Goal: Information Seeking & Learning: Learn about a topic

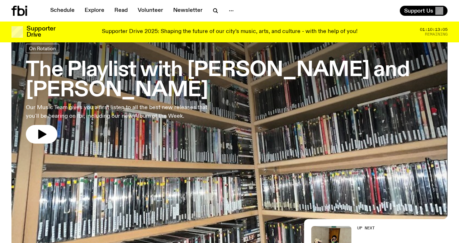
scroll to position [28, 0]
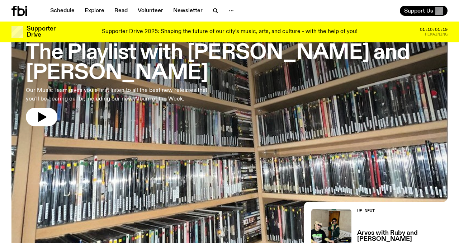
scroll to position [58, 0]
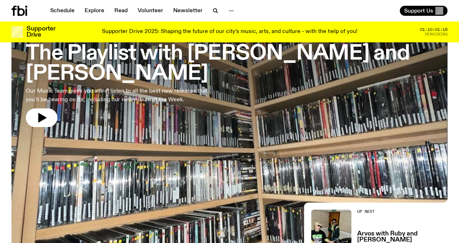
click at [124, 57] on h3 "The Playlist with [PERSON_NAME] and [PERSON_NAME]" at bounding box center [229, 64] width 407 height 40
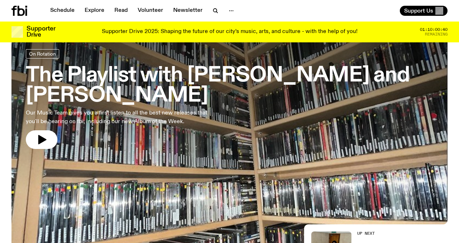
scroll to position [43, 0]
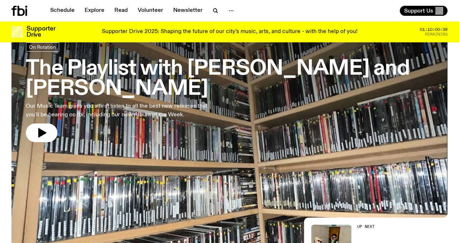
click at [164, 65] on h3 "The Playlist with [PERSON_NAME] and [PERSON_NAME]" at bounding box center [229, 79] width 407 height 40
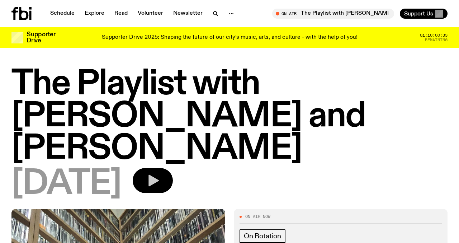
click at [173, 168] on button "button" at bounding box center [153, 180] width 40 height 25
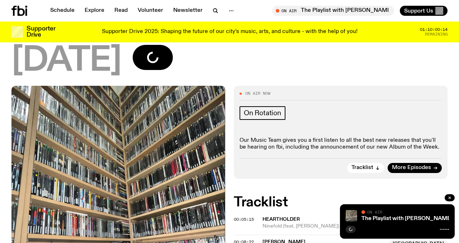
scroll to position [121, 0]
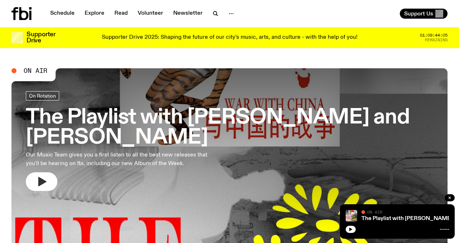
click at [35, 172] on button "button" at bounding box center [42, 181] width 32 height 19
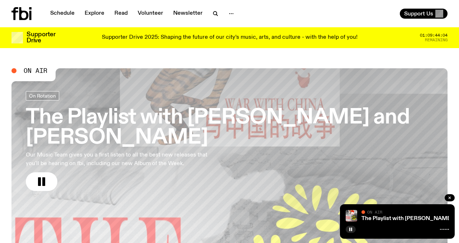
click at [94, 122] on h3 "The Playlist with [PERSON_NAME] and [PERSON_NAME]" at bounding box center [229, 128] width 407 height 40
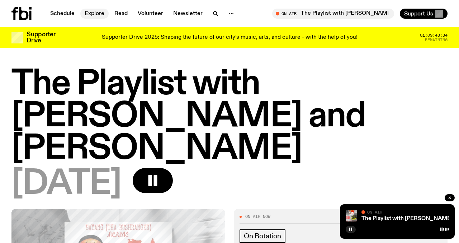
click at [89, 14] on link "Explore" at bounding box center [94, 14] width 28 height 10
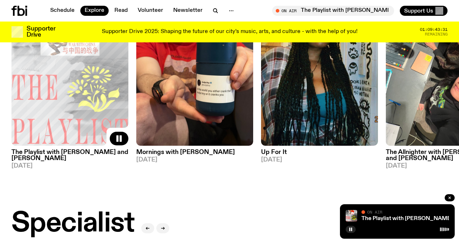
scroll to position [370, 0]
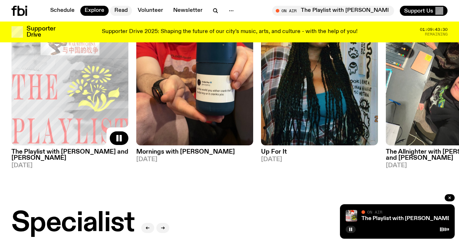
click at [127, 11] on link "Read" at bounding box center [121, 11] width 22 height 10
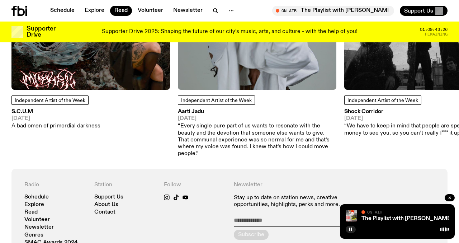
scroll to position [727, 0]
click at [261, 129] on p "“Every single pure part of us wants to resonate with the beauty and the devotio…" at bounding box center [257, 139] width 158 height 34
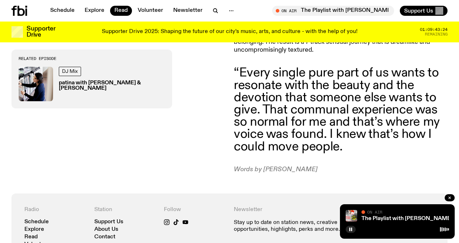
scroll to position [528, 0]
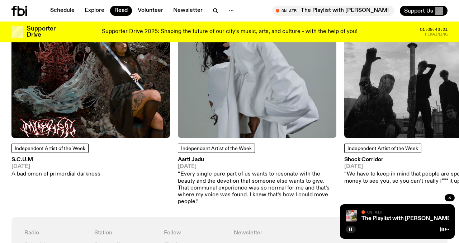
scroll to position [675, 0]
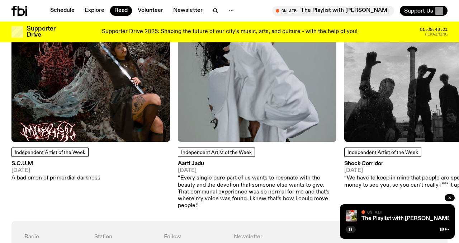
click at [384, 69] on img at bounding box center [423, 62] width 158 height 158
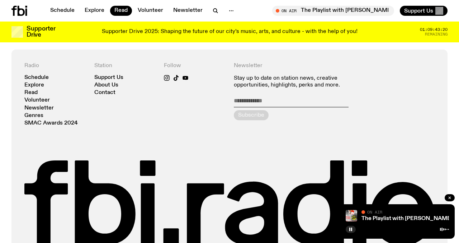
scroll to position [438, 0]
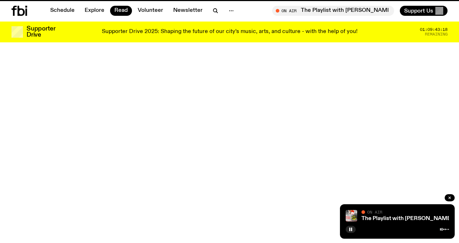
scroll to position [675, 0]
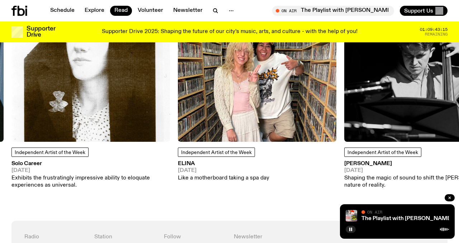
click at [99, 82] on img at bounding box center [90, 62] width 158 height 158
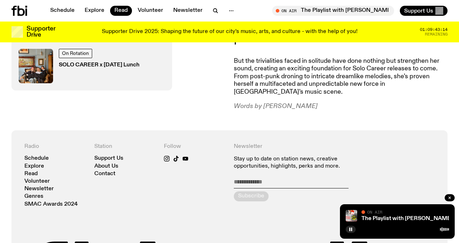
scroll to position [672, 0]
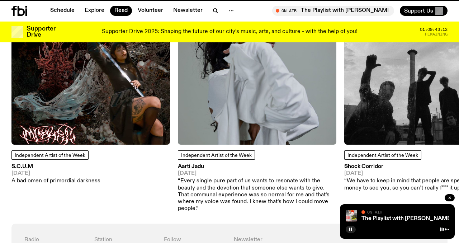
scroll to position [675, 0]
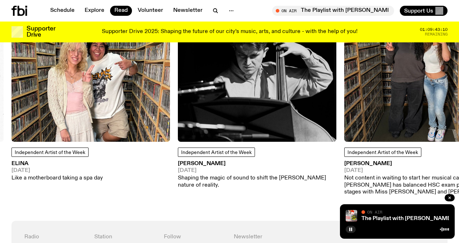
click at [240, 72] on img at bounding box center [257, 62] width 158 height 158
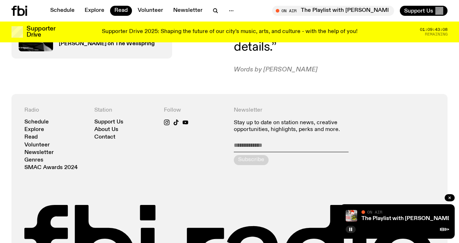
scroll to position [800, 0]
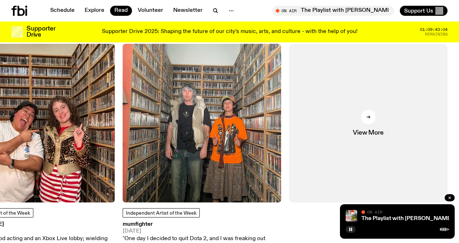
scroll to position [600, 0]
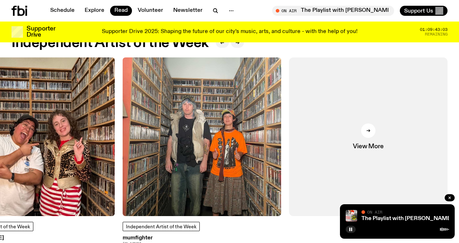
click at [246, 112] on img at bounding box center [202, 136] width 158 height 158
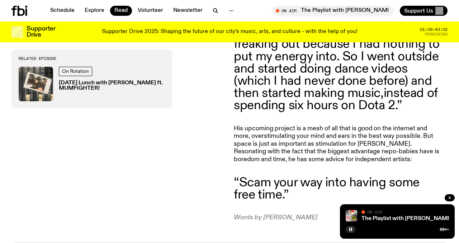
scroll to position [580, 0]
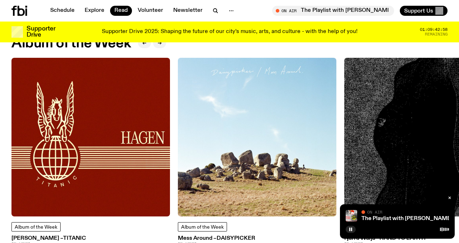
scroll to position [318, 0]
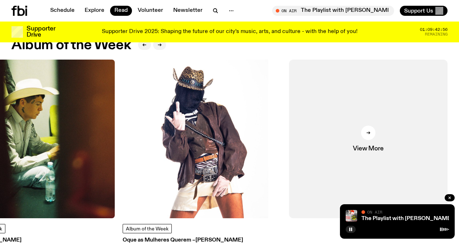
click at [216, 135] on img at bounding box center [202, 139] width 158 height 158
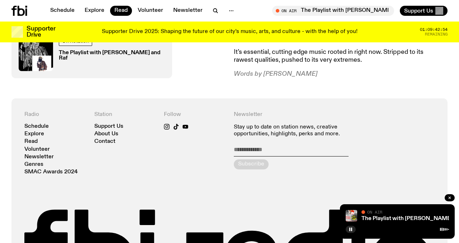
scroll to position [449, 0]
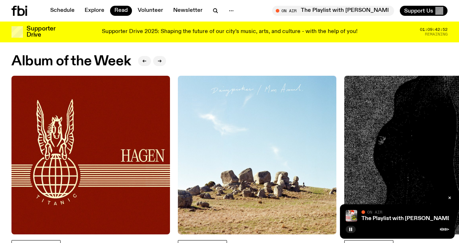
scroll to position [304, 0]
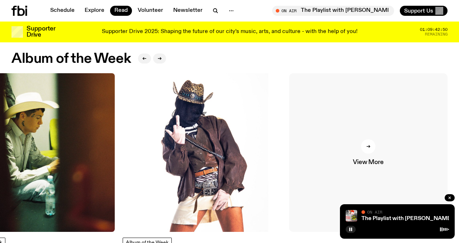
click at [368, 143] on div at bounding box center [368, 146] width 14 height 14
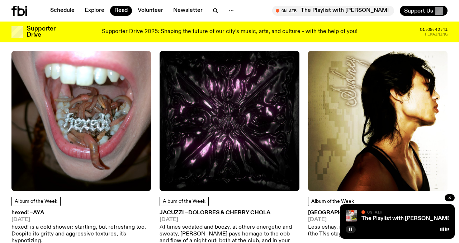
scroll to position [1768, 0]
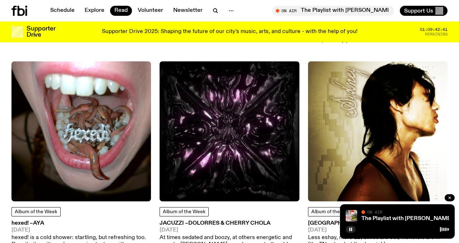
click at [223, 158] on img at bounding box center [229, 130] width 139 height 139
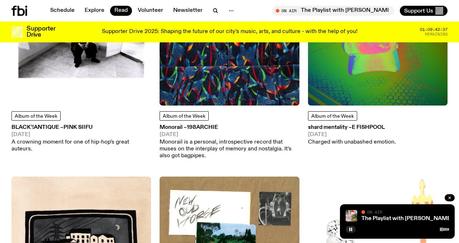
scroll to position [0, 0]
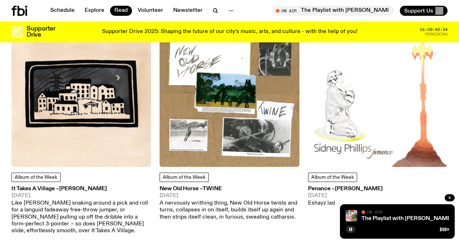
click at [250, 125] on img at bounding box center [229, 96] width 139 height 139
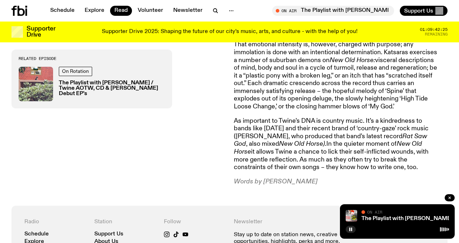
scroll to position [474, 0]
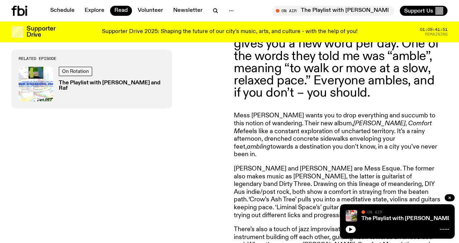
scroll to position [269, 0]
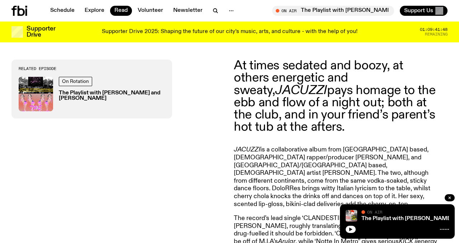
scroll to position [219, 0]
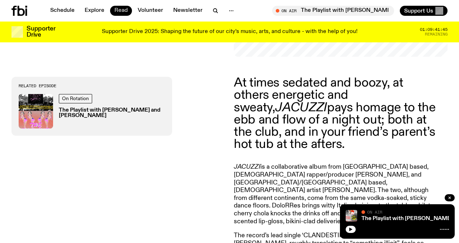
click at [122, 11] on link "Read" at bounding box center [121, 11] width 22 height 10
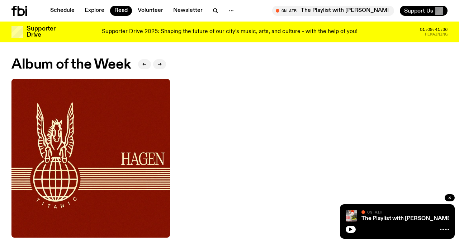
scroll to position [298, 0]
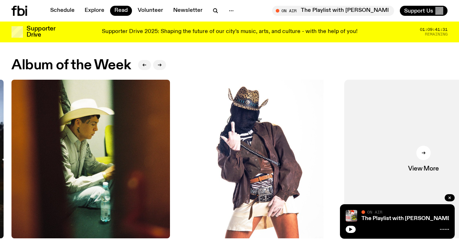
click at [148, 153] on img at bounding box center [90, 159] width 158 height 158
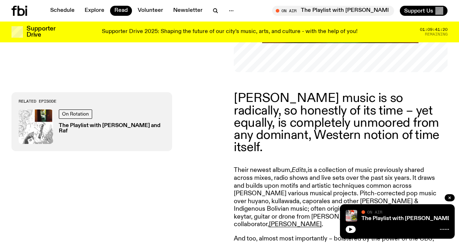
scroll to position [209, 0]
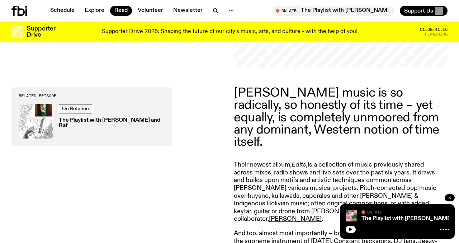
click at [452, 198] on button "button" at bounding box center [450, 197] width 10 height 7
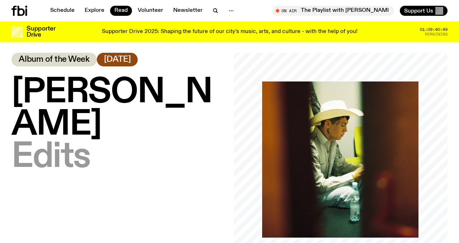
scroll to position [8, 0]
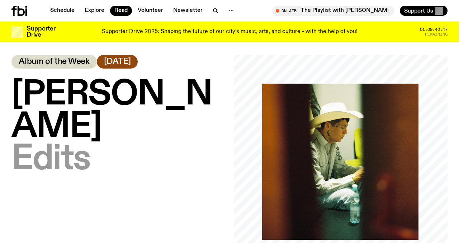
drag, startPoint x: 186, startPoint y: 126, endPoint x: 4, endPoint y: 101, distance: 183.5
click at [4, 101] on div "Chuquimamani-Condori – Edits Album of the Week 25.07.25" at bounding box center [229, 162] width 459 height 214
copy span "[PERSON_NAME]"
click at [180, 124] on h1 "Chuquimamani-Condori – Edits" at bounding box center [118, 127] width 214 height 97
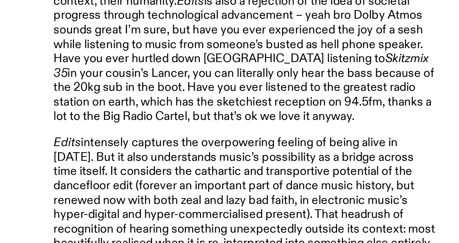
scroll to position [415, 0]
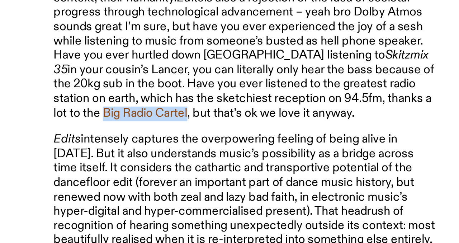
drag, startPoint x: 231, startPoint y: 173, endPoint x: 279, endPoint y: 173, distance: 48.0
click at [279, 173] on div "Chuquimamani-Condori’s music is so radically, so honestly of its time – yet equ…" at bounding box center [229, 217] width 459 height 713
copy p "Big Radio Cartel"
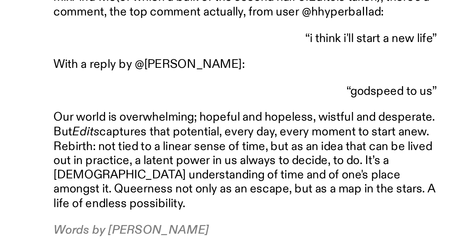
scroll to position [729, 0]
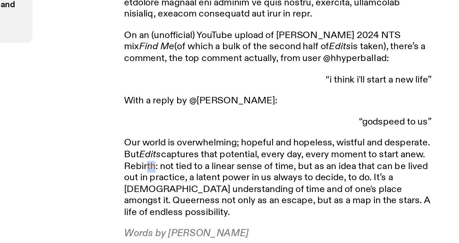
drag, startPoint x: 253, startPoint y: 181, endPoint x: 258, endPoint y: 214, distance: 32.7
click at [256, 205] on p "Our world is overwhelming; hopeful and hopeless, wistful and desperate. But Edi…" at bounding box center [337, 199] width 206 height 54
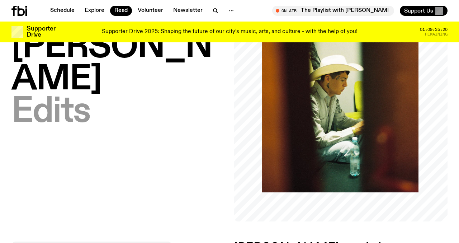
scroll to position [0, 0]
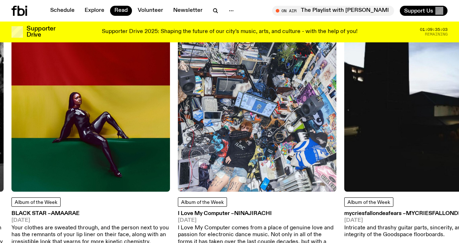
scroll to position [318, 0]
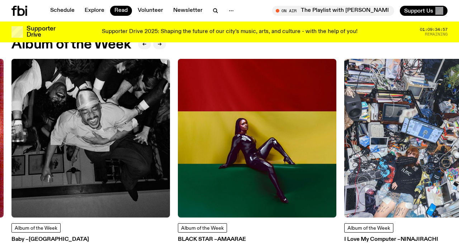
click at [381, 143] on img at bounding box center [423, 138] width 158 height 158
click at [212, 113] on img at bounding box center [257, 138] width 158 height 158
click at [102, 105] on img at bounding box center [90, 138] width 158 height 158
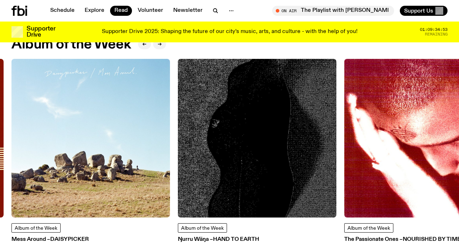
click at [242, 117] on img at bounding box center [257, 138] width 158 height 158
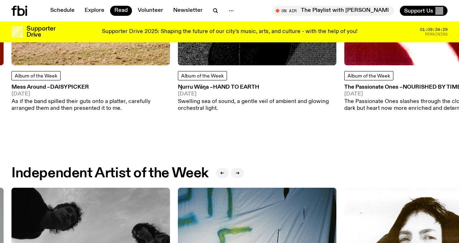
scroll to position [479, 0]
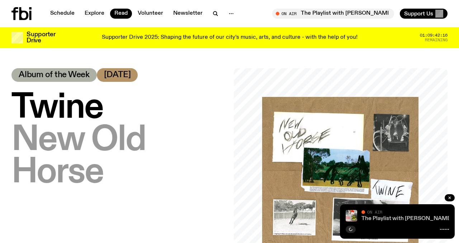
click at [367, 217] on link "The Playlist with [PERSON_NAME] and [PERSON_NAME]" at bounding box center [436, 218] width 150 height 6
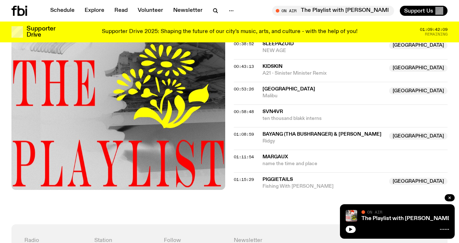
scroll to position [462, 0]
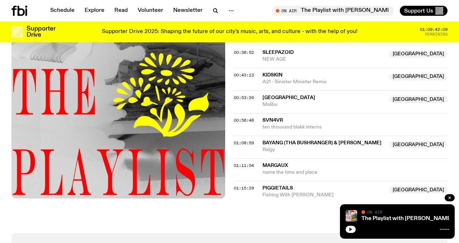
click at [351, 229] on icon "button" at bounding box center [350, 229] width 3 height 4
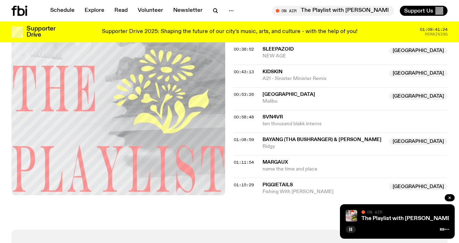
scroll to position [463, 0]
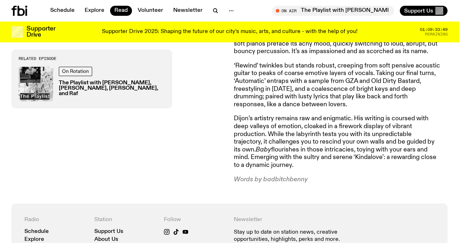
scroll to position [440, 0]
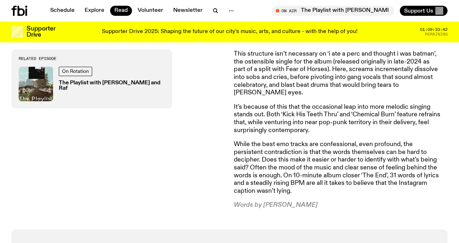
scroll to position [630, 0]
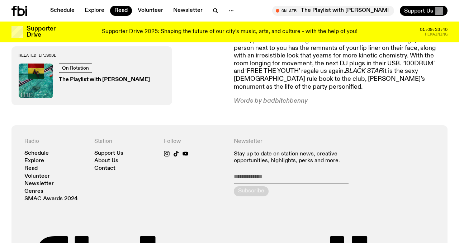
scroll to position [444, 0]
